Goal: Transaction & Acquisition: Subscribe to service/newsletter

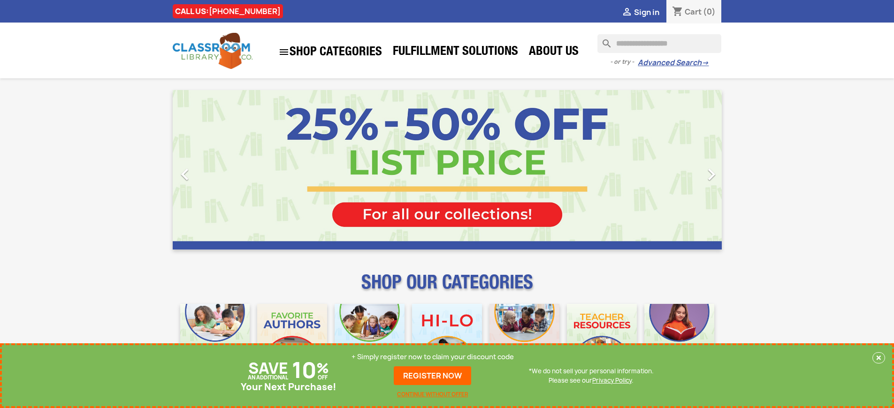
click at [433, 357] on p "+ Simply register now to claim your discount code" at bounding box center [432, 356] width 162 height 9
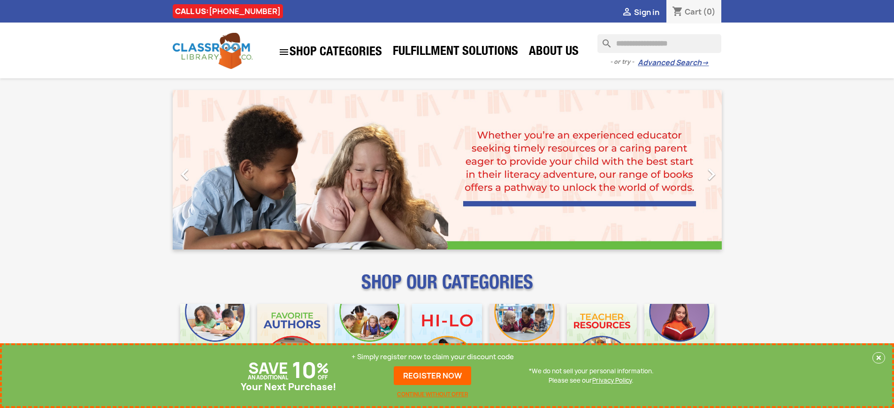
click at [433, 357] on p "+ Simply register now to claim your discount code" at bounding box center [432, 356] width 162 height 9
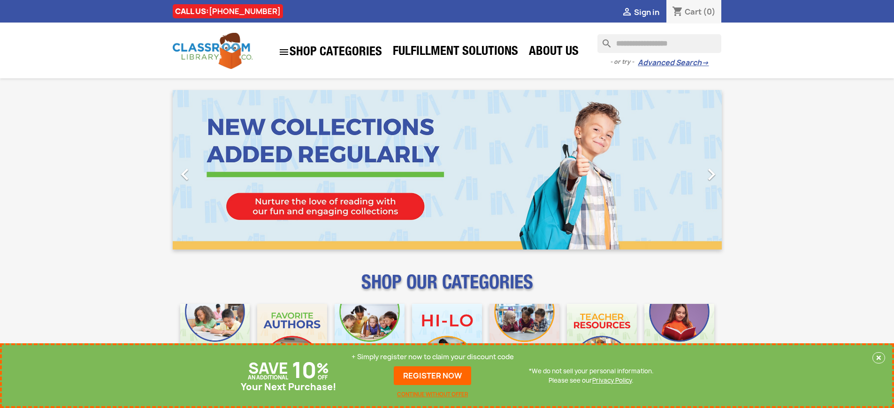
click at [433, 357] on p "+ Simply register now to claim your discount code" at bounding box center [432, 356] width 162 height 9
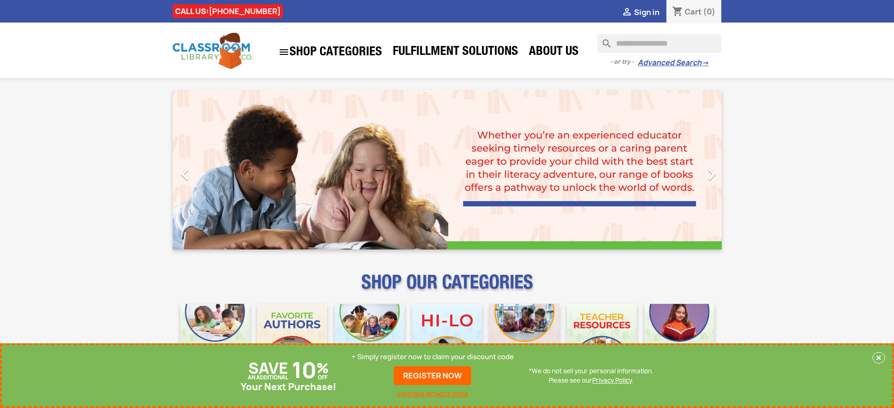
click at [433, 357] on p "+ Simply register now to claim your discount code" at bounding box center [432, 356] width 162 height 9
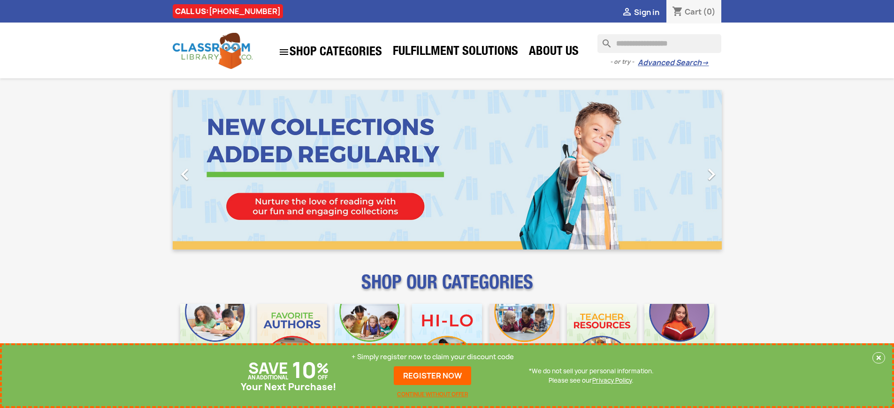
click at [433, 357] on p "+ Simply register now to claim your discount code" at bounding box center [432, 356] width 162 height 9
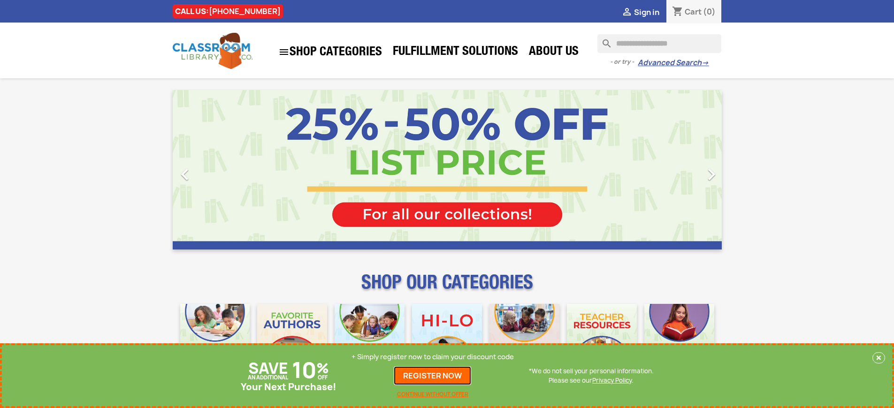
click at [433, 376] on link "REGISTER NOW" at bounding box center [432, 376] width 77 height 19
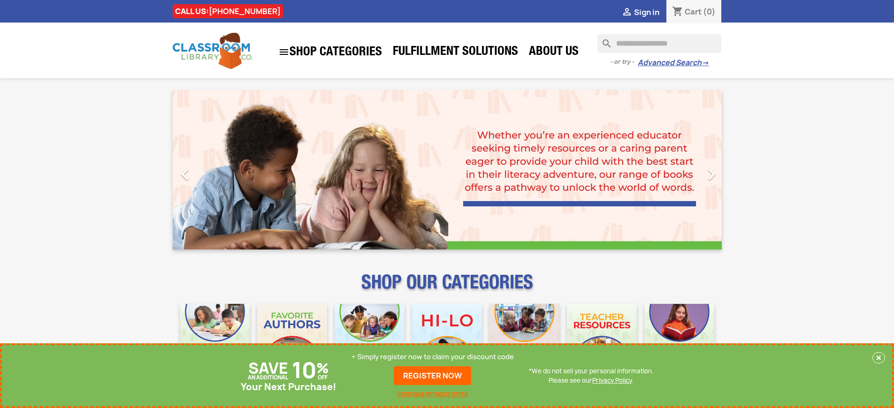
click at [433, 357] on p "+ Simply register now to claim your discount code" at bounding box center [432, 356] width 162 height 9
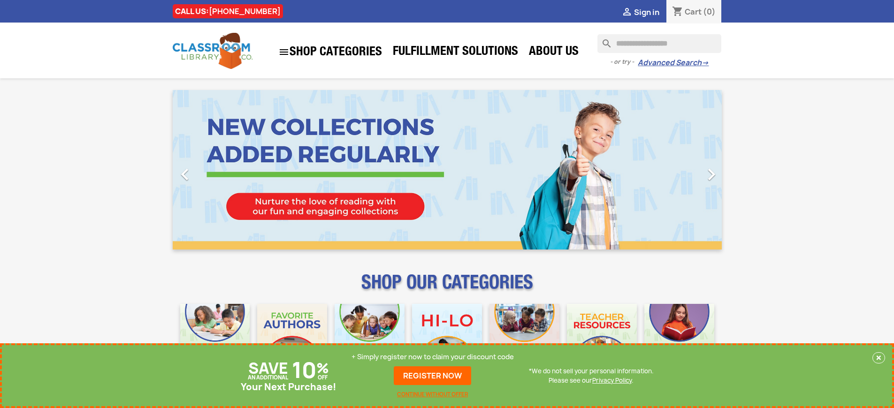
click at [433, 357] on p "+ Simply register now to claim your discount code" at bounding box center [432, 356] width 162 height 9
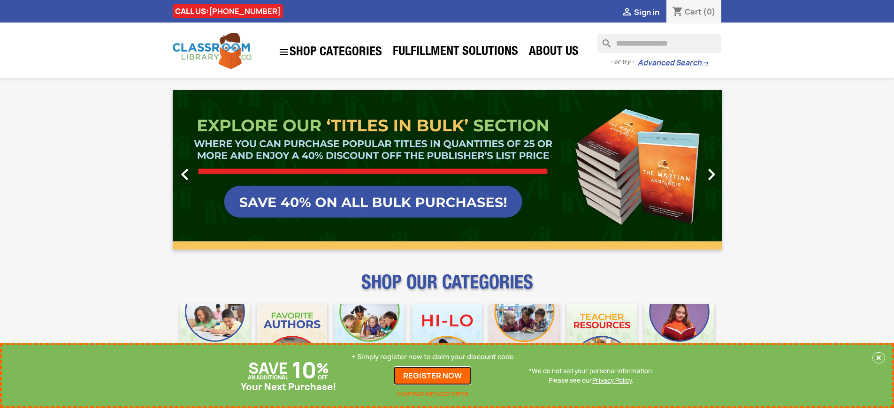
click at [433, 376] on link "REGISTER NOW" at bounding box center [432, 376] width 77 height 19
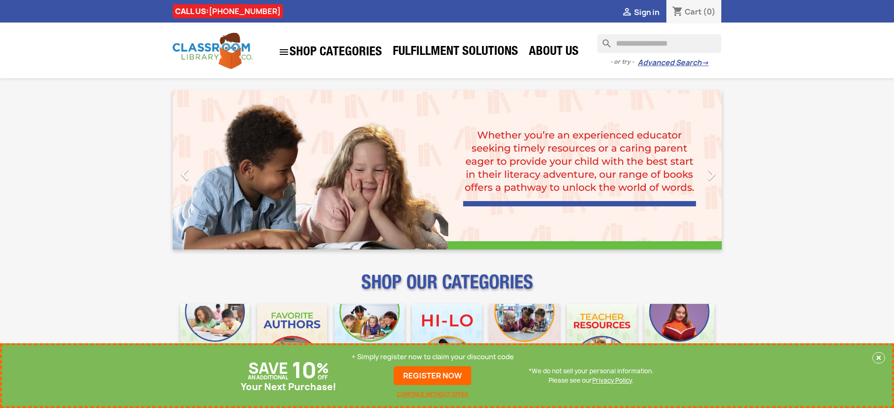
click at [433, 357] on p "+ Simply register now to claim your discount code" at bounding box center [432, 356] width 162 height 9
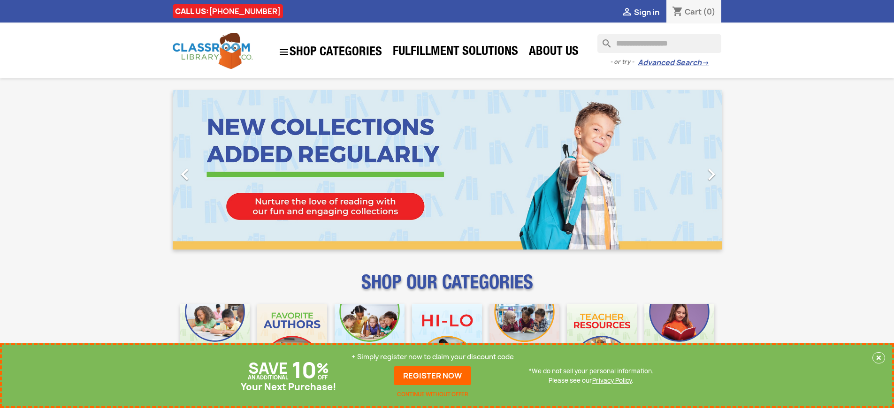
click at [433, 357] on p "+ Simply register now to claim your discount code" at bounding box center [432, 356] width 162 height 9
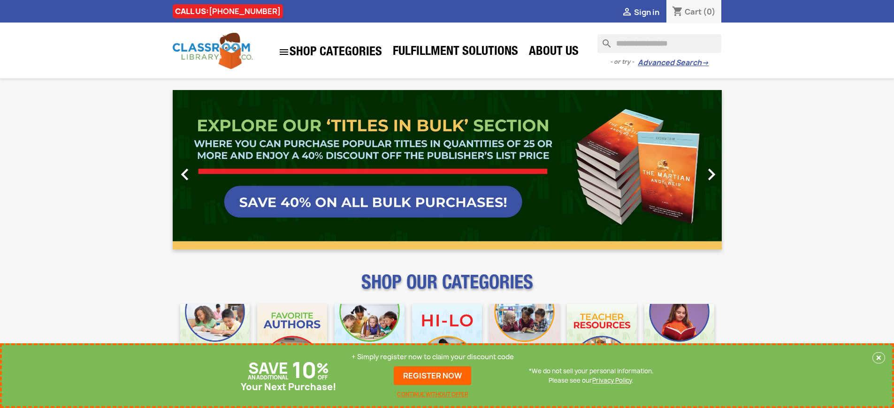
click at [433, 376] on link "REGISTER NOW" at bounding box center [432, 376] width 77 height 19
